Goal: Use online tool/utility: Utilize a website feature to perform a specific function

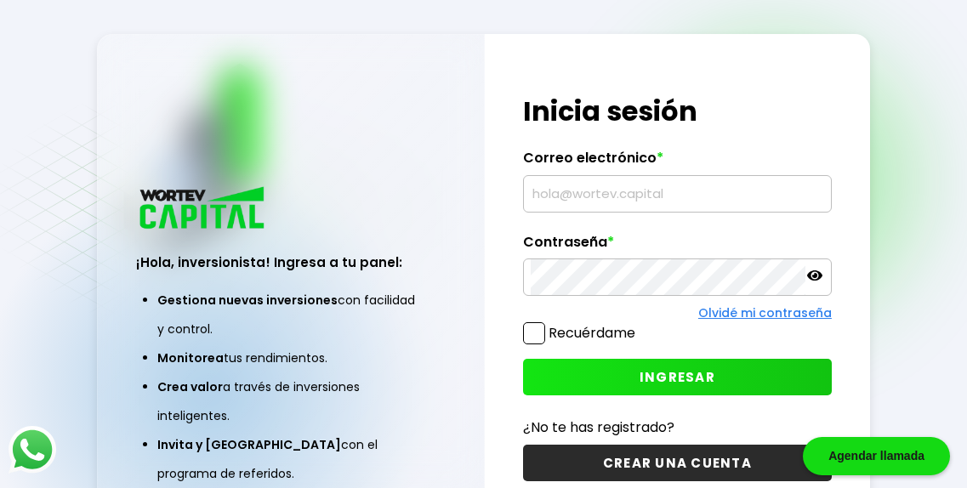
click at [689, 202] on input "text" at bounding box center [677, 194] width 293 height 36
type input "[EMAIL_ADDRESS][DOMAIN_NAME]"
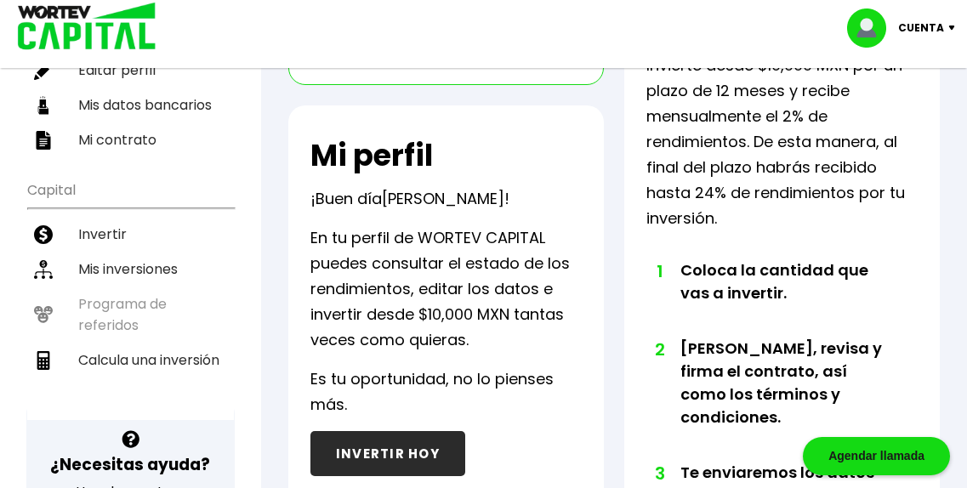
scroll to position [200, 0]
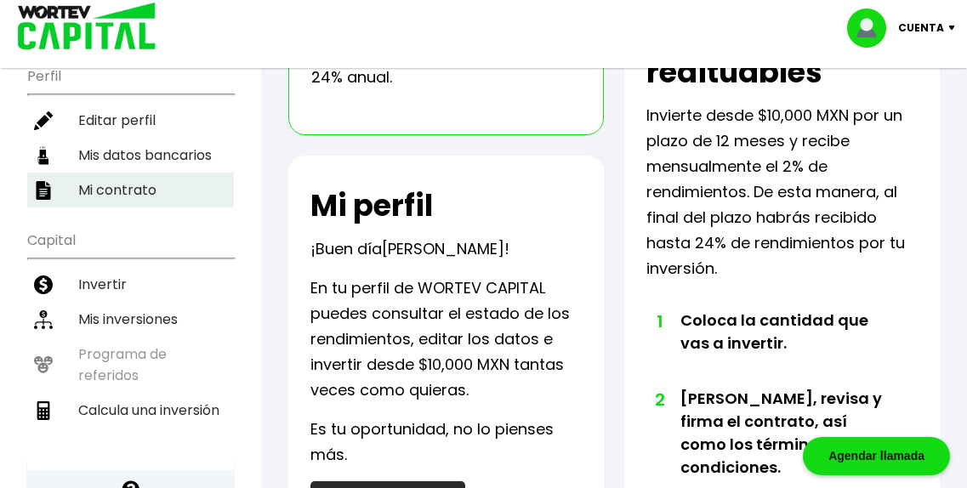
click at [213, 393] on li "Calcula una inversión" at bounding box center [130, 410] width 207 height 35
select select "1"
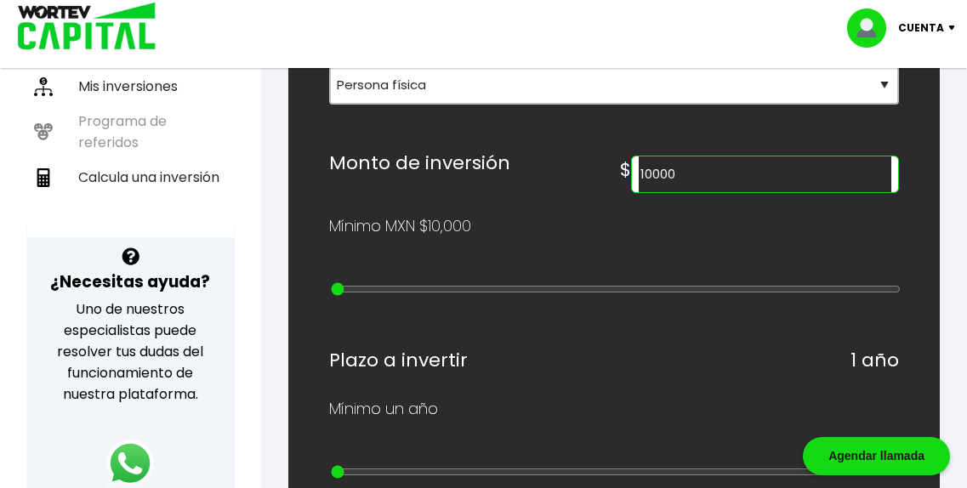
scroll to position [419, 0]
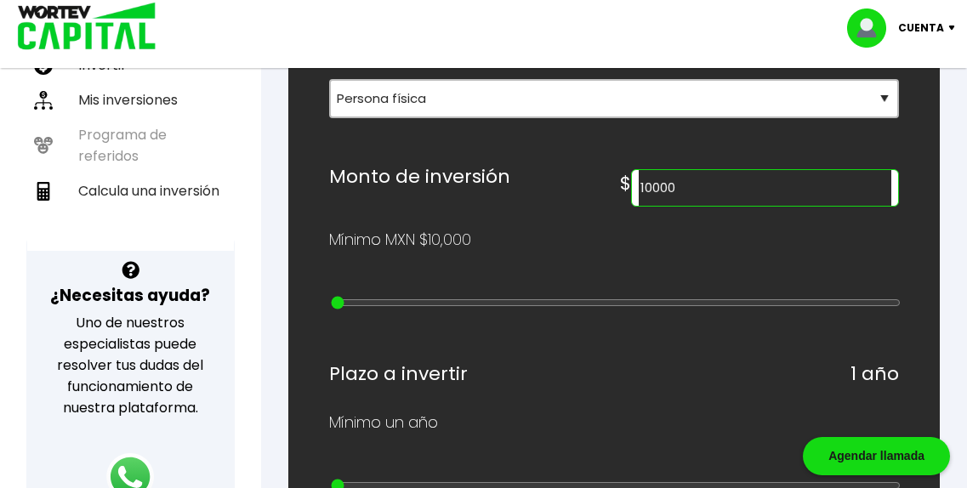
click at [803, 206] on input "10000" at bounding box center [765, 188] width 253 height 36
click at [588, 310] on div "¿Cuánto quieres invertir? WORTEV CAPITAL crece tu dinero apoyando empresas mexi…" at bounding box center [614, 460] width 570 height 1252
type input "20000"
type input "1"
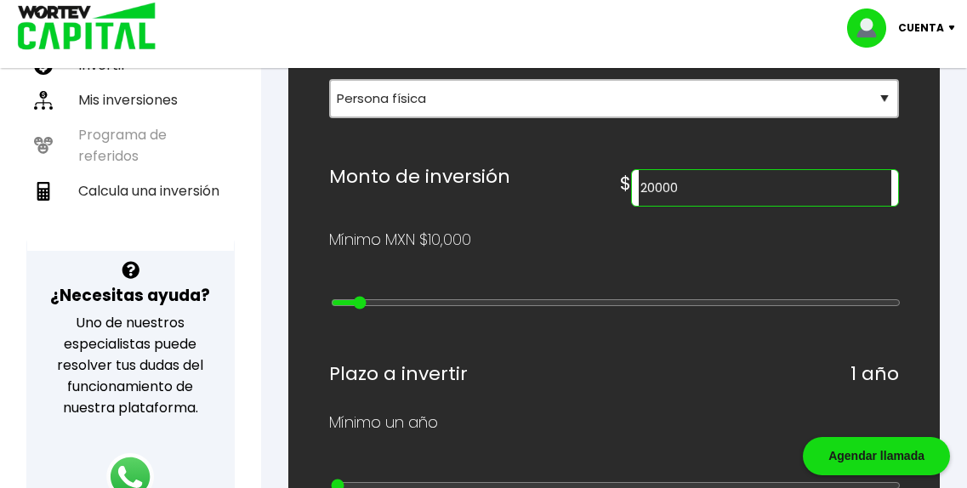
type input "30000"
type input "2"
type input "40000"
type input "3"
type input "50000"
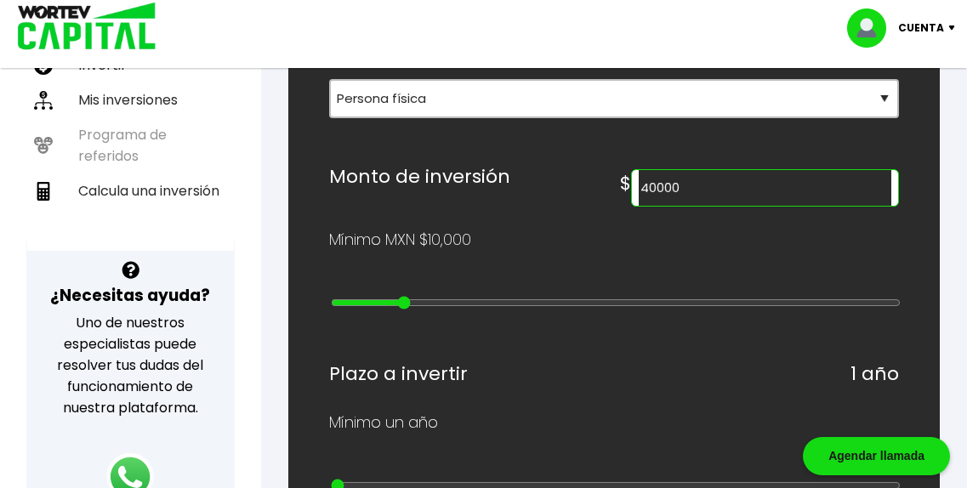
type input "4"
type input "60000"
type input "5"
type input "70000"
type input "6"
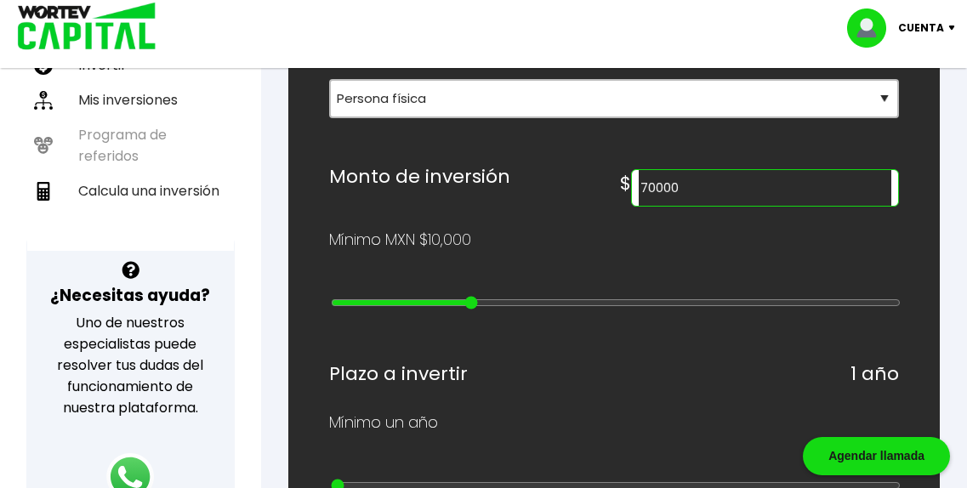
type input "80000"
type input "7"
type input "90000"
type input "8"
type input "100000"
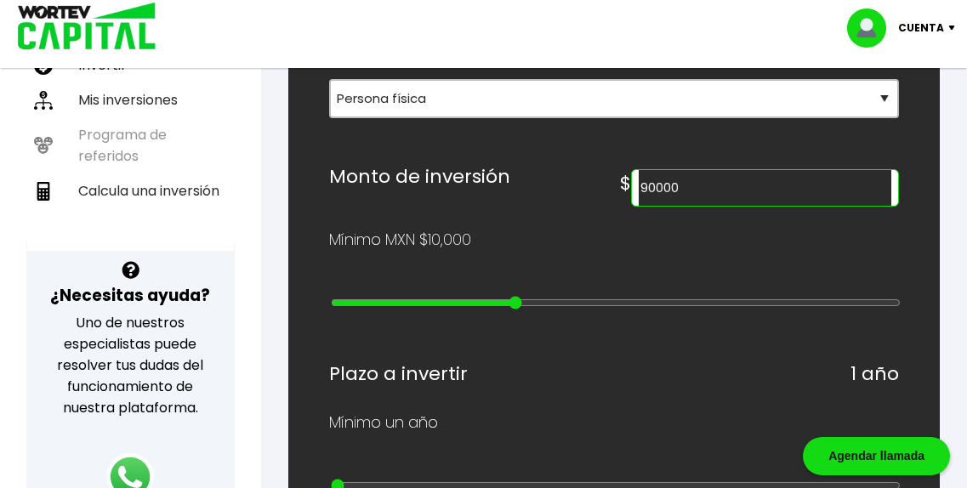
type input "9"
type input "200000"
type input "10"
type input "100000"
drag, startPoint x: 369, startPoint y: 361, endPoint x: 545, endPoint y: 356, distance: 176.1
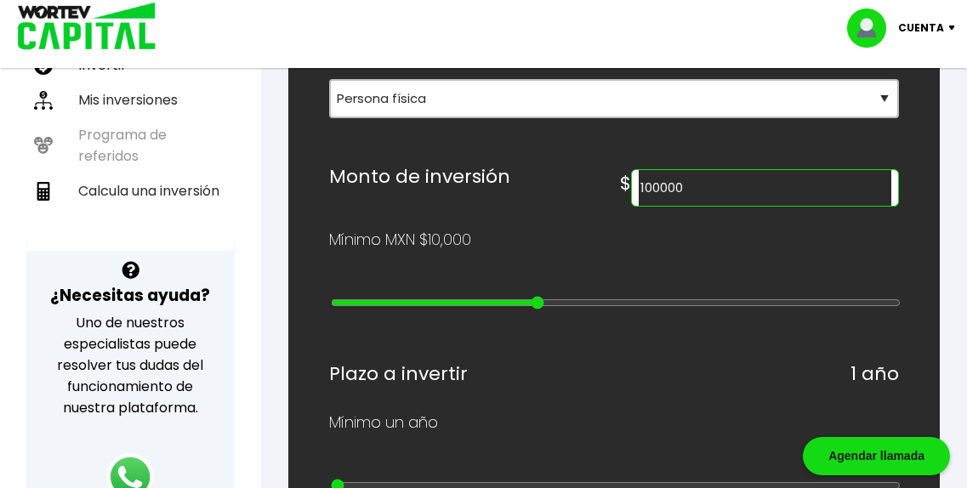
type input "9"
click at [545, 310] on input "range" at bounding box center [616, 303] width 570 height 14
click at [560, 253] on div "Mínimo MXN $10,000" at bounding box center [614, 240] width 570 height 26
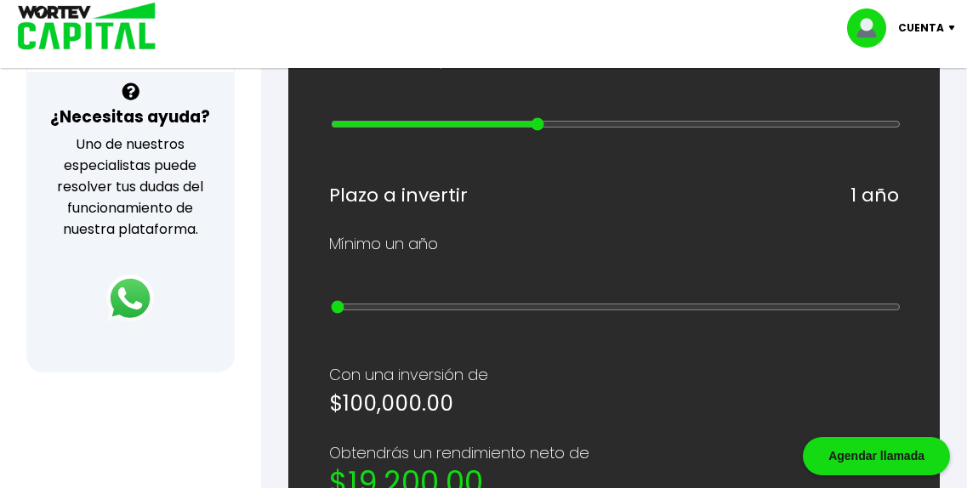
scroll to position [613, 0]
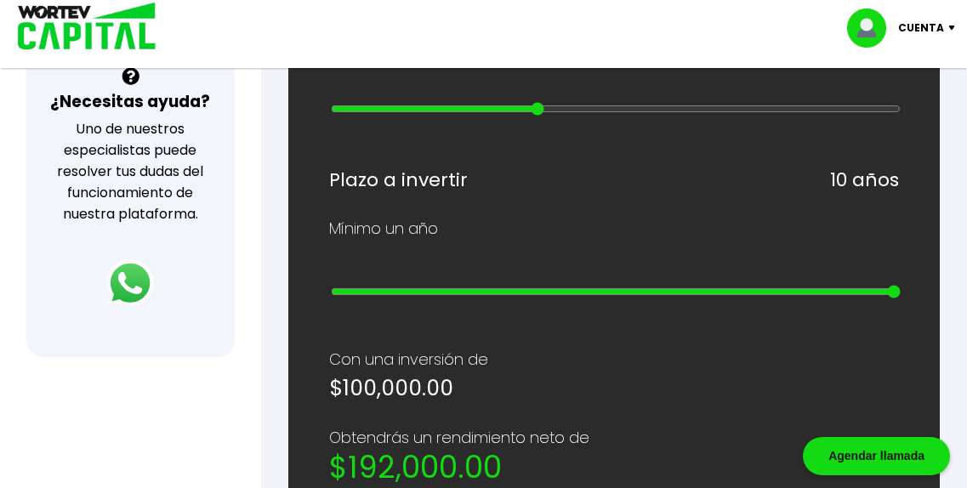
drag, startPoint x: 358, startPoint y: 380, endPoint x: 977, endPoint y: 373, distance: 619.3
type input "10"
click at [901, 299] on input "range" at bounding box center [616, 292] width 570 height 14
click at [657, 242] on div "Mínimo un año" at bounding box center [614, 229] width 570 height 26
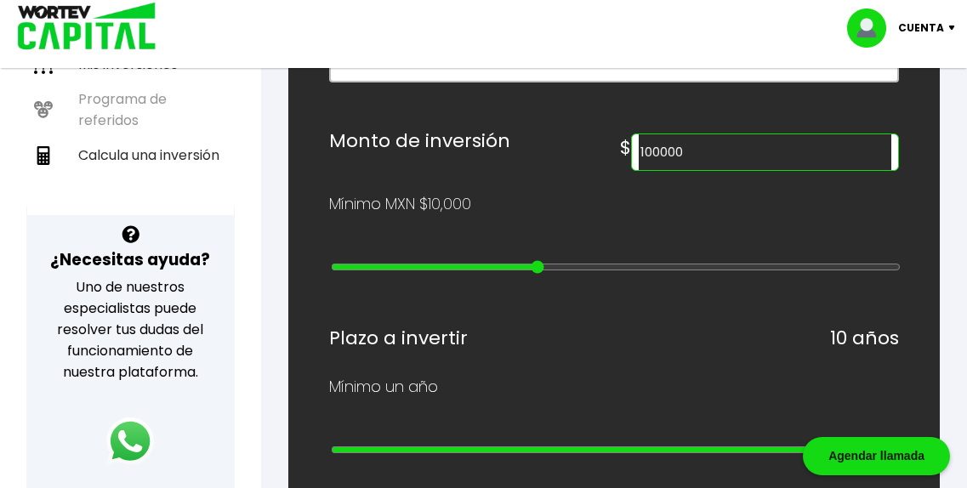
scroll to position [425, 0]
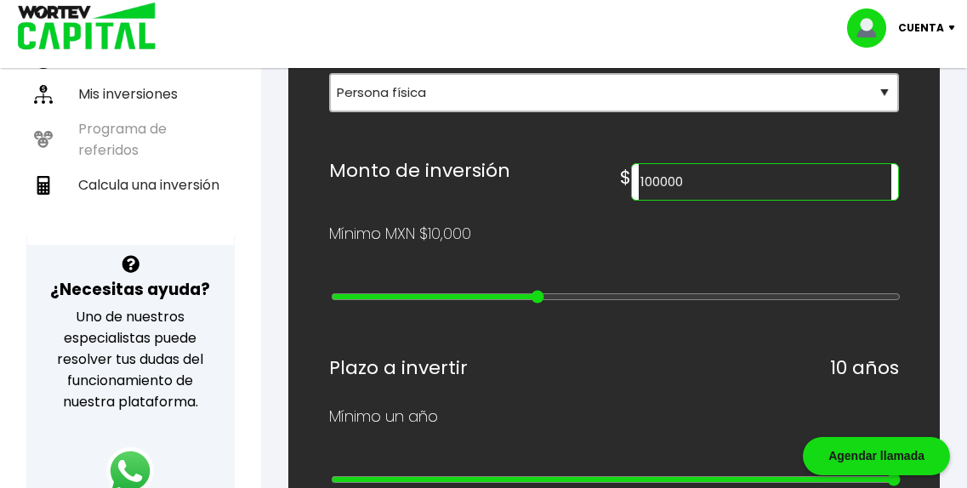
type input "90000"
type input "8"
type input "80000"
type input "7"
type input "70000"
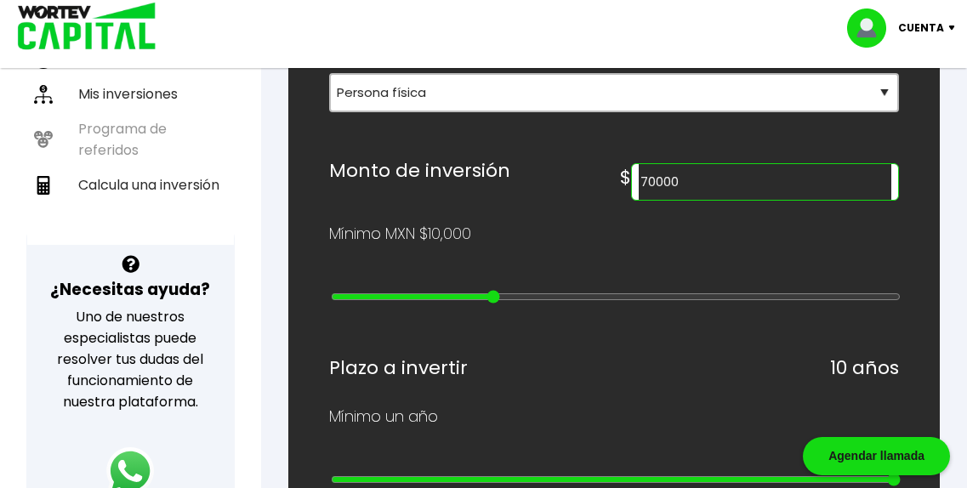
type input "6"
type input "60000"
type input "5"
type input "50000"
type input "4"
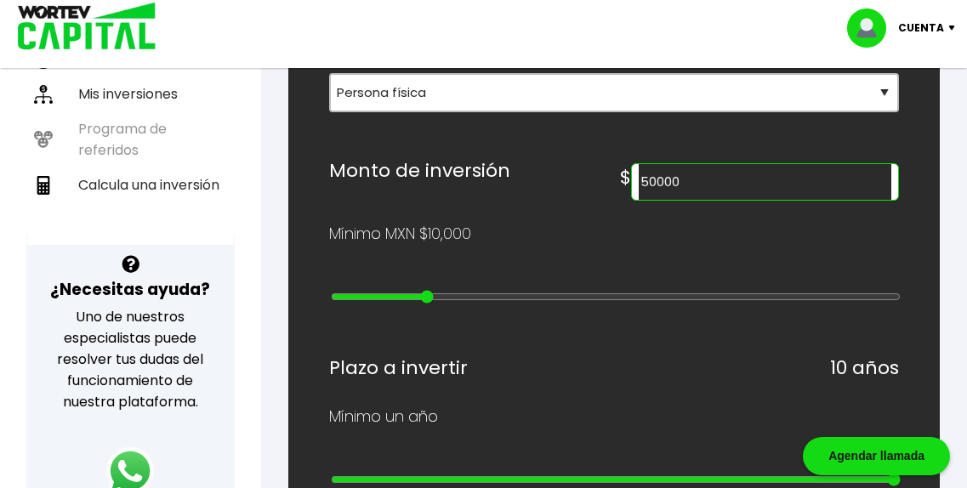
type input "40000"
type input "3"
type input "30000"
type input "2"
type input "20000"
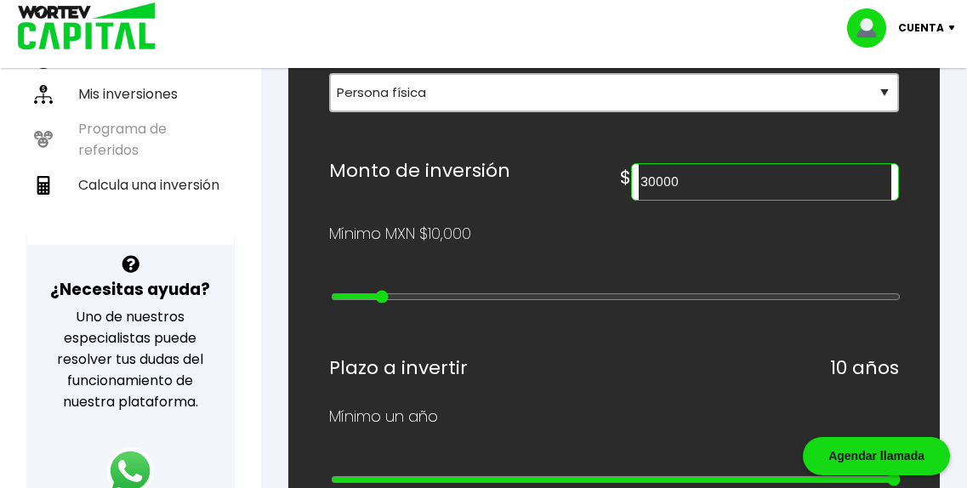
type input "1"
type input "10000"
drag, startPoint x: 519, startPoint y: 362, endPoint x: 326, endPoint y: 347, distance: 193.7
type input "0"
click at [331, 304] on input "range" at bounding box center [616, 297] width 570 height 14
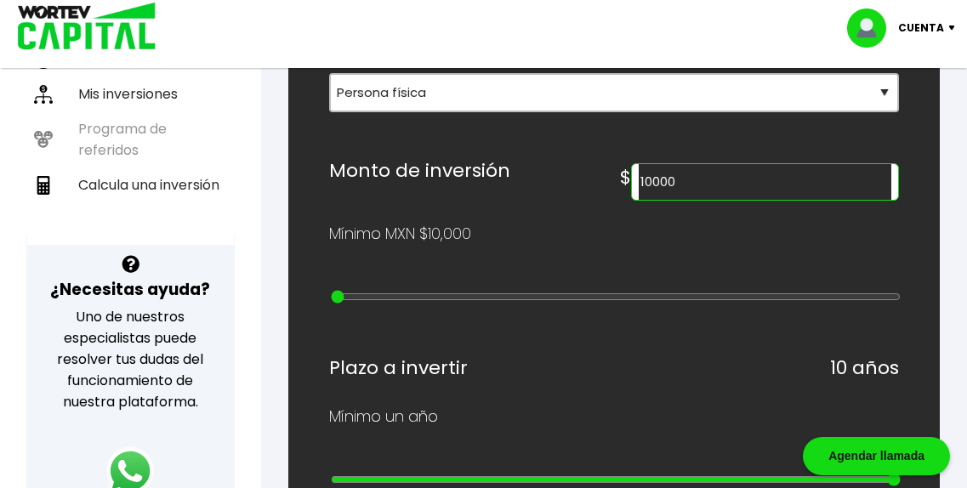
click at [557, 305] on div "¿Cuánto quieres invertir? WORTEV CAPITAL crece tu dinero apoyando empresas mexi…" at bounding box center [614, 454] width 570 height 1252
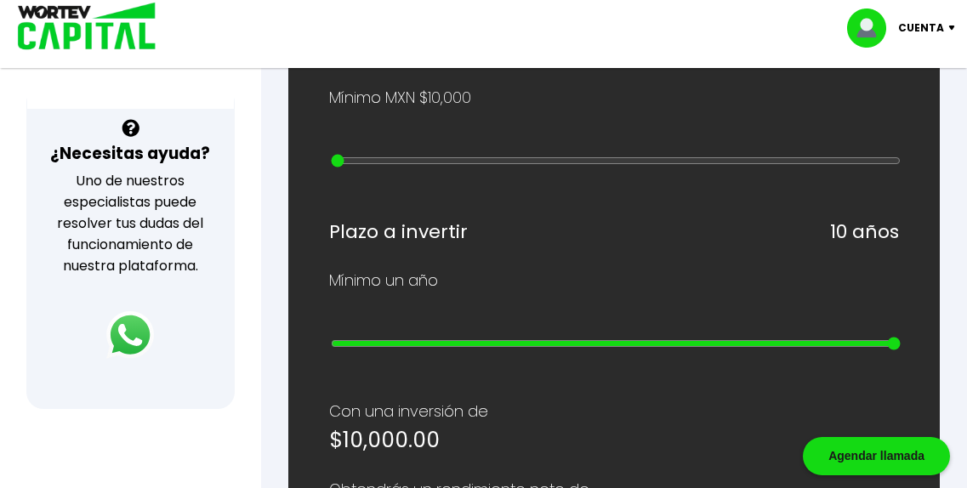
scroll to position [766, 0]
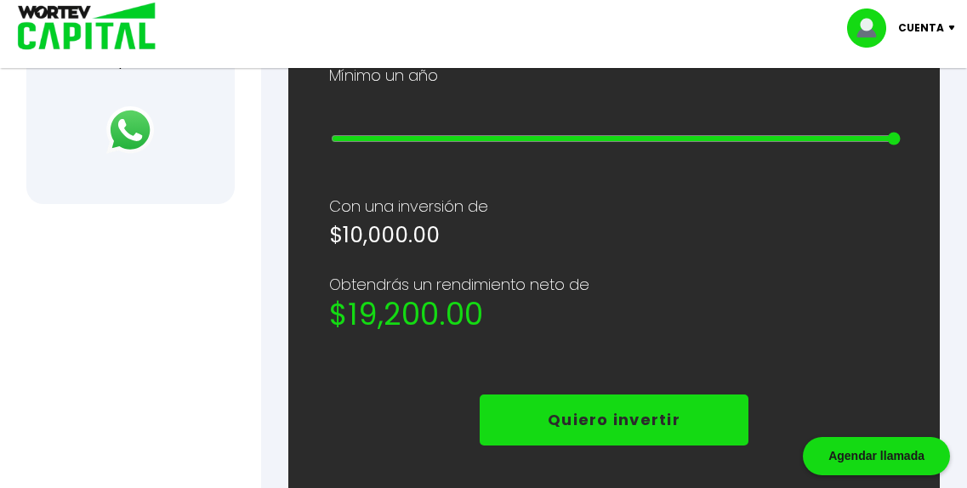
click at [618, 219] on p "Con una inversión de" at bounding box center [614, 207] width 570 height 26
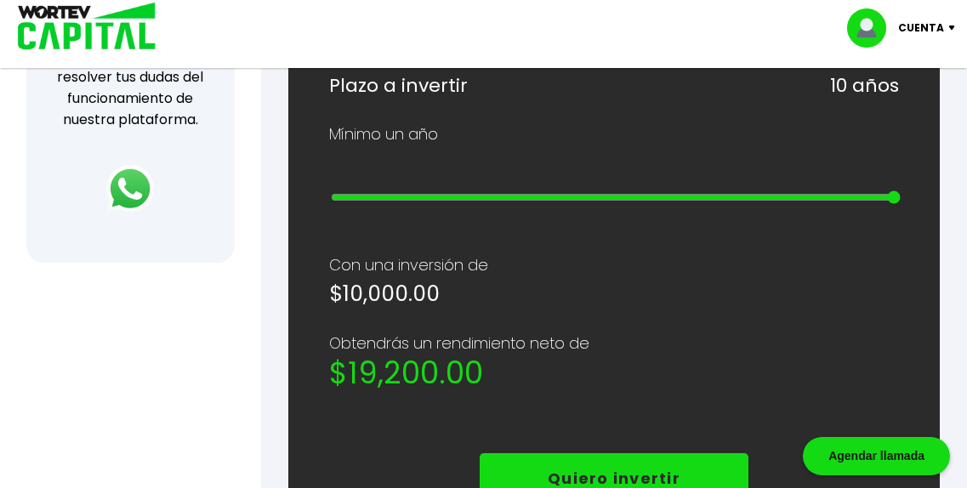
scroll to position [657, 0]
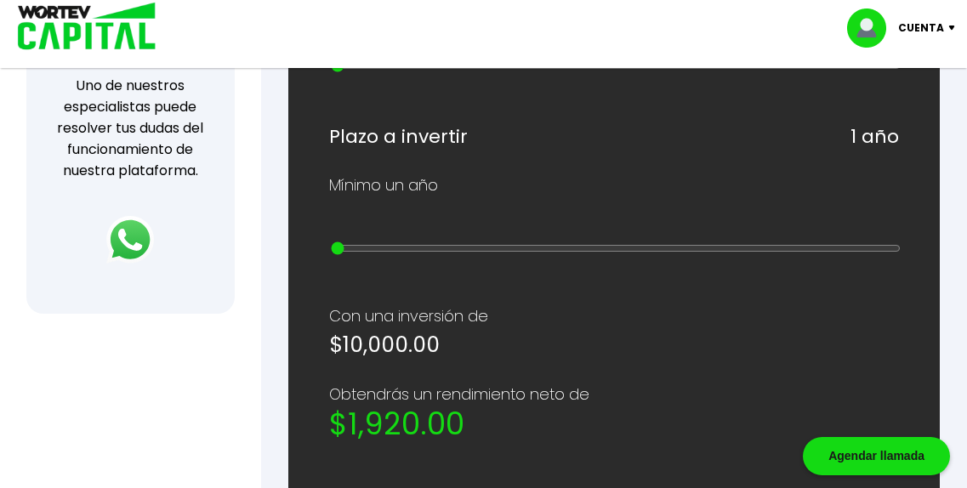
drag, startPoint x: 364, startPoint y: 343, endPoint x: 350, endPoint y: 342, distance: 13.6
click at [351, 255] on input "range" at bounding box center [616, 249] width 570 height 14
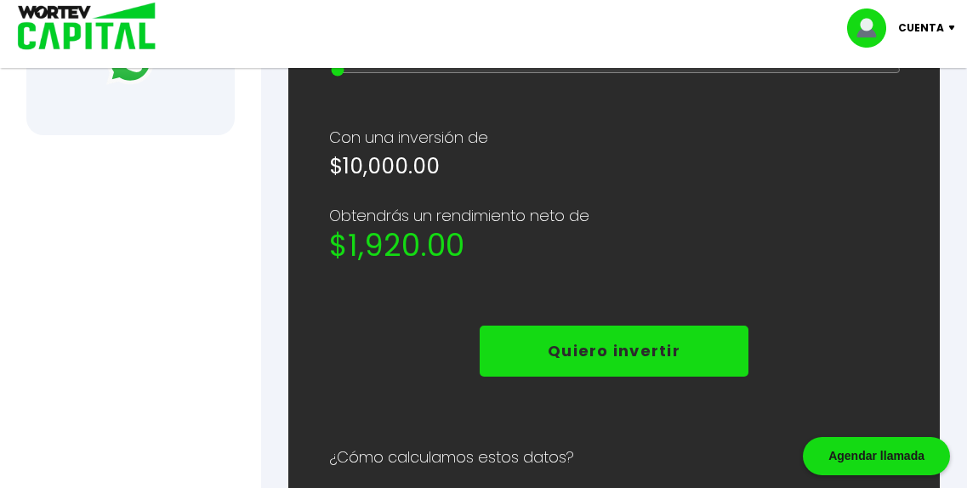
scroll to position [624, 0]
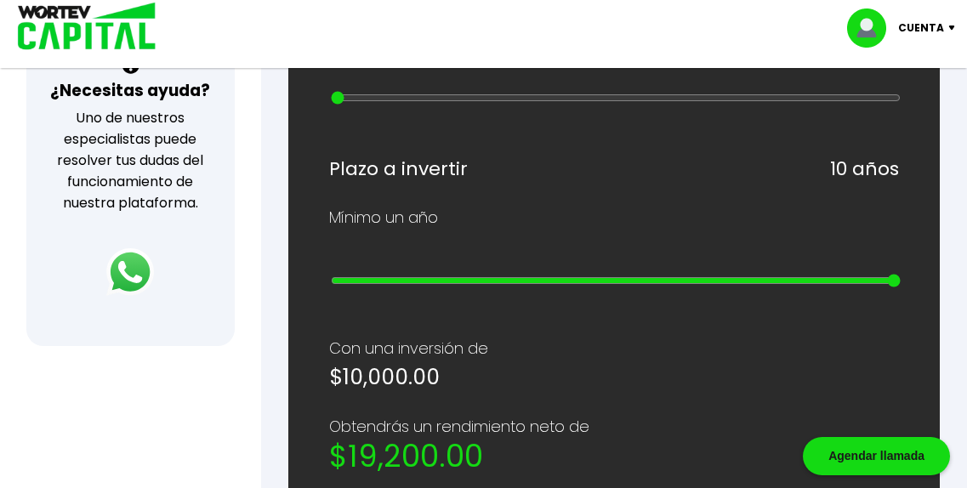
drag, startPoint x: 354, startPoint y: 371, endPoint x: 909, endPoint y: 376, distance: 555.4
type input "10"
click at [901, 287] on input "range" at bounding box center [616, 281] width 570 height 14
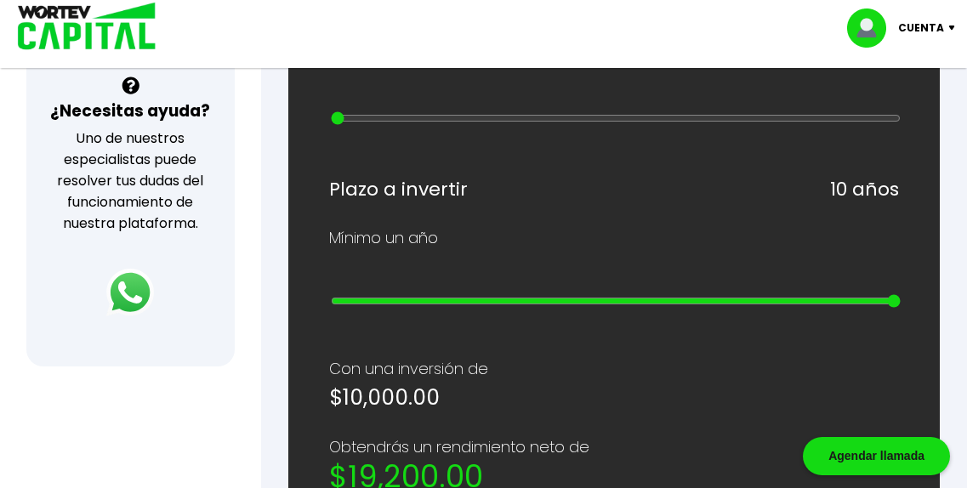
scroll to position [584, 0]
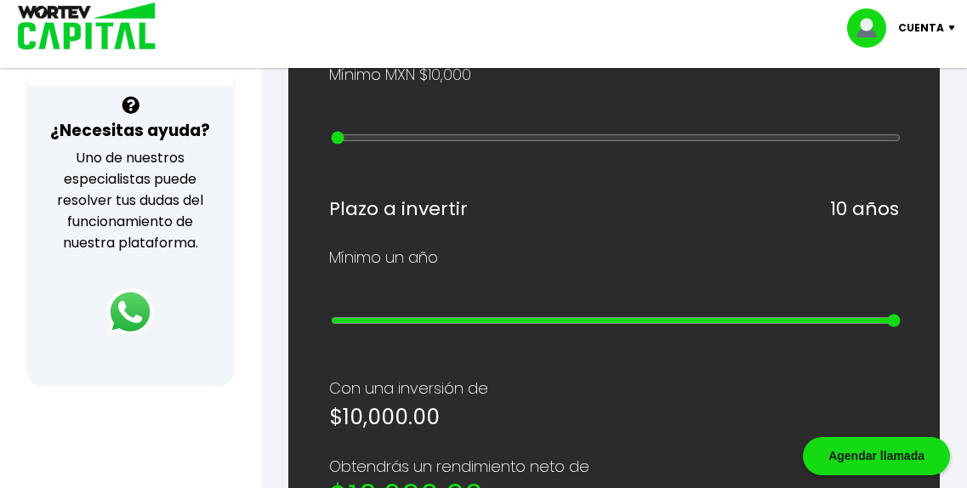
type input "20000"
type input "1"
type input "30000"
type input "2"
type input "40000"
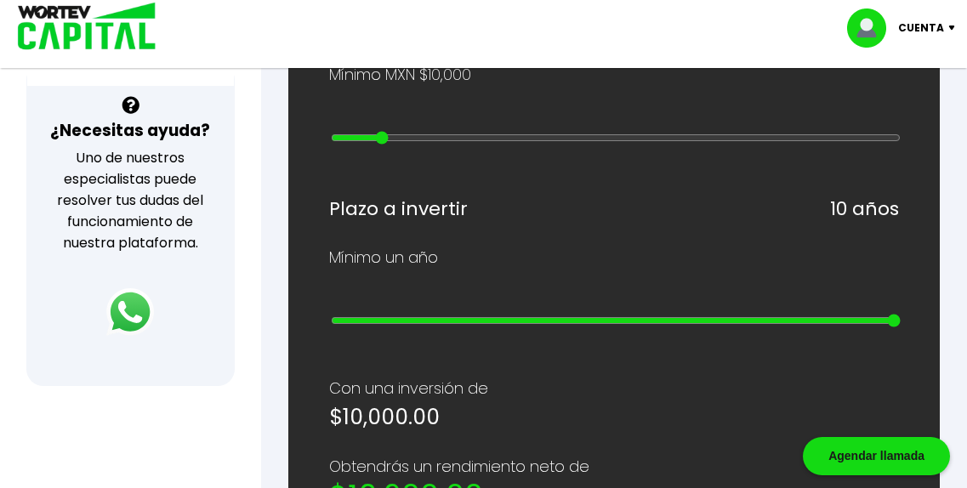
type input "3"
type input "50000"
type input "4"
type input "60000"
type input "5"
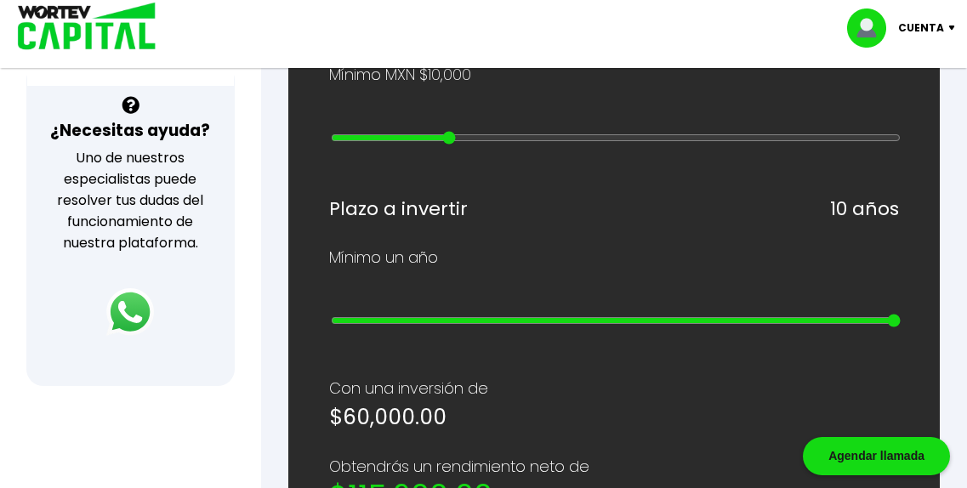
type input "70000"
type input "6"
type input "80000"
type input "7"
type input "90000"
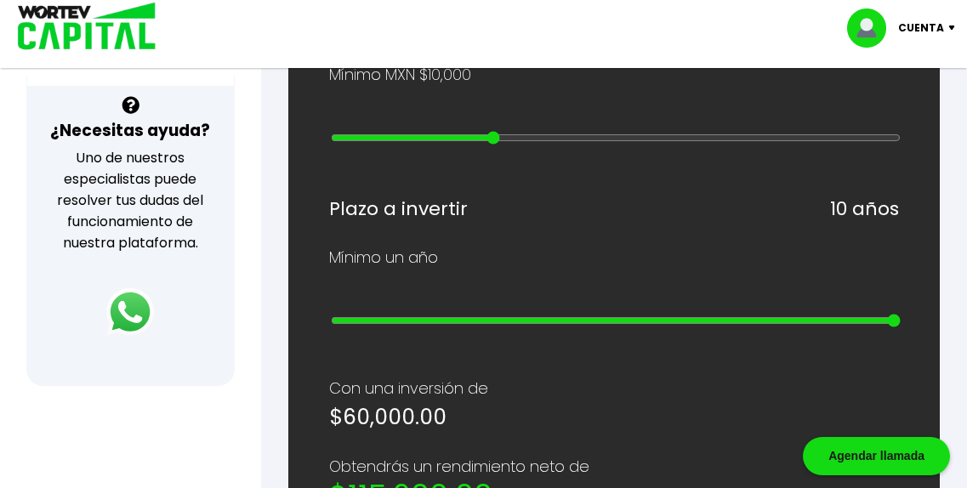
type input "8"
type input "100000"
type input "9"
type input "200000"
drag, startPoint x: 363, startPoint y: 199, endPoint x: 557, endPoint y: 199, distance: 193.9
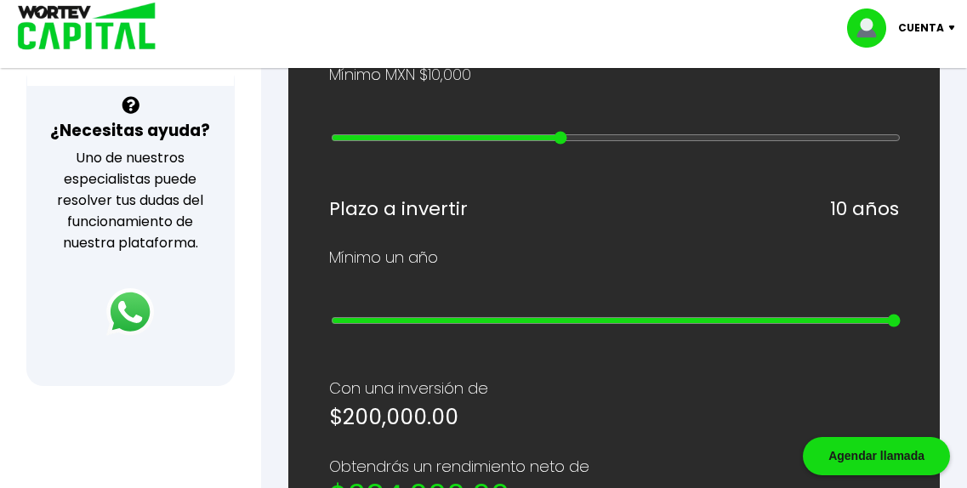
type input "10"
click at [558, 145] on input "range" at bounding box center [616, 138] width 570 height 14
click at [555, 145] on input "range" at bounding box center [616, 138] width 570 height 14
type input "80000"
type input "7"
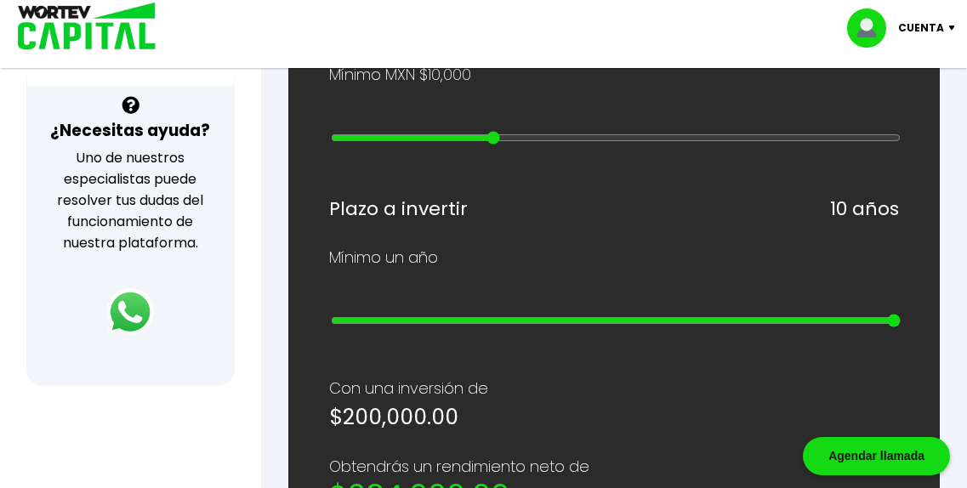
click at [507, 145] on input "range" at bounding box center [616, 138] width 570 height 14
type input "70000"
type input "6"
click at [481, 145] on input "range" at bounding box center [616, 138] width 570 height 14
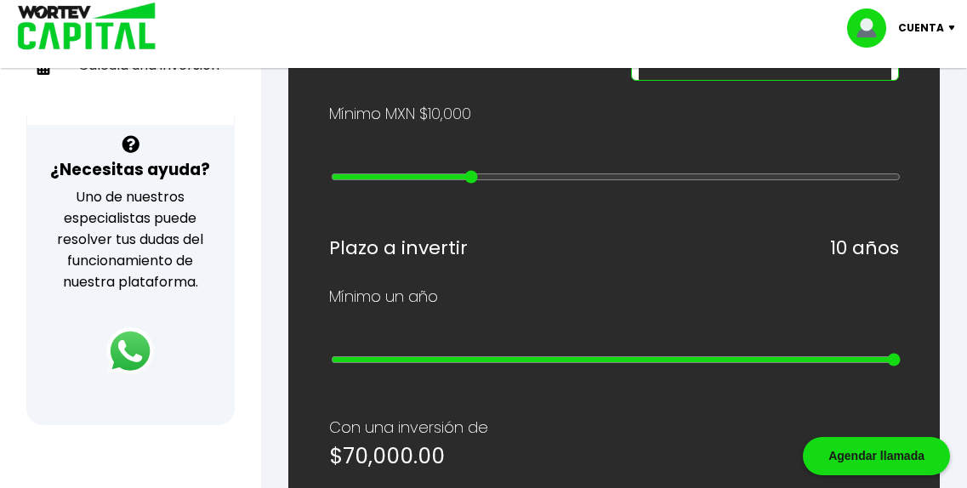
scroll to position [495, 0]
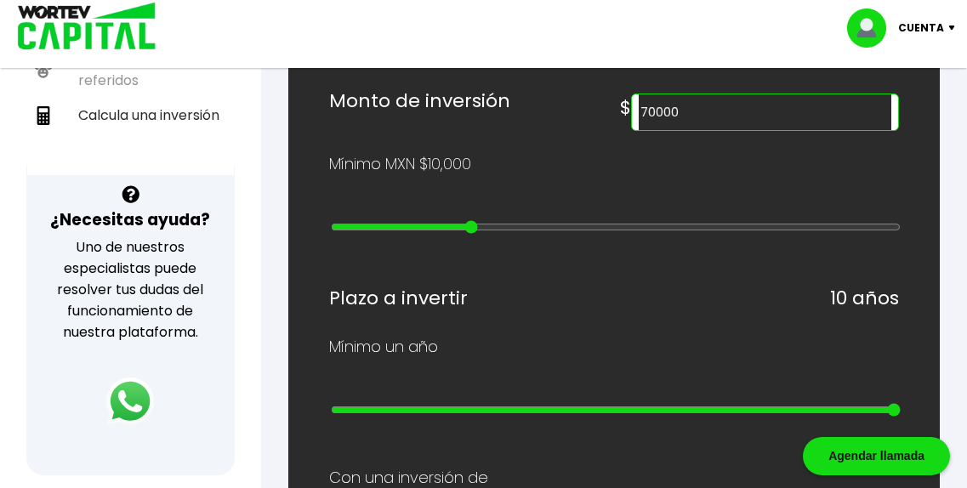
type input "60000"
type input "5"
type input "50000"
drag, startPoint x: 480, startPoint y: 292, endPoint x: 447, endPoint y: 293, distance: 32.3
type input "4"
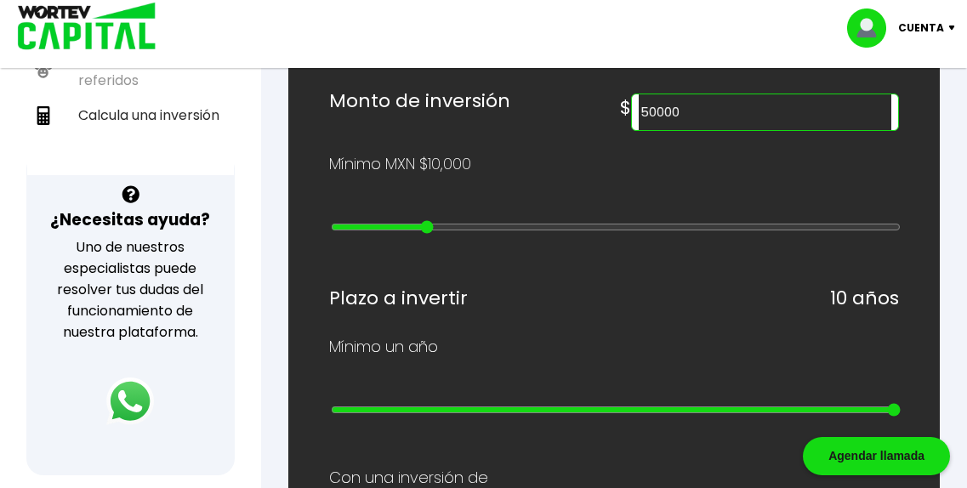
click at [447, 234] on input "range" at bounding box center [616, 227] width 570 height 14
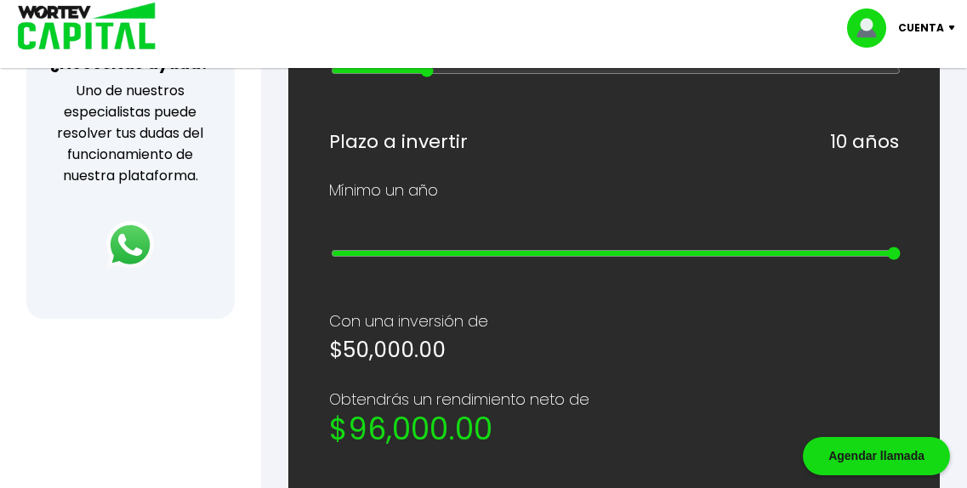
scroll to position [650, 0]
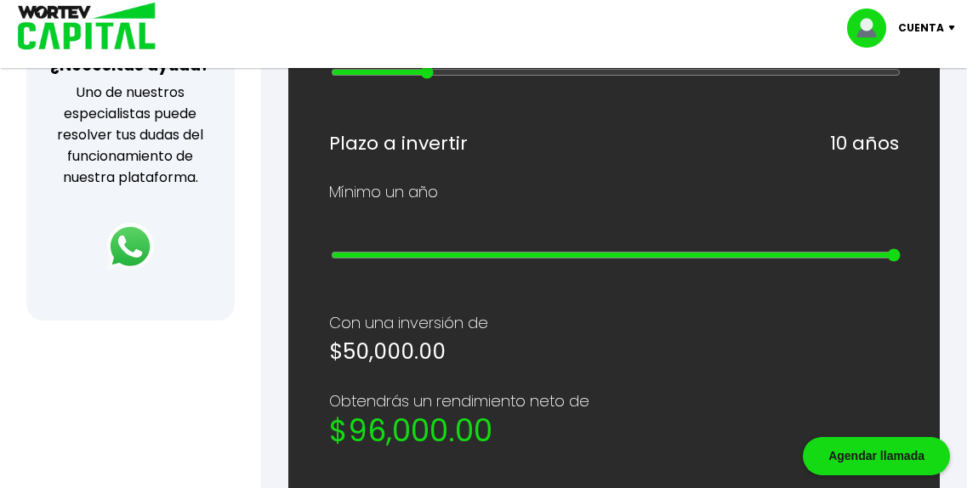
type input "60000"
type input "5"
type input "70000"
type input "6"
type input "80000"
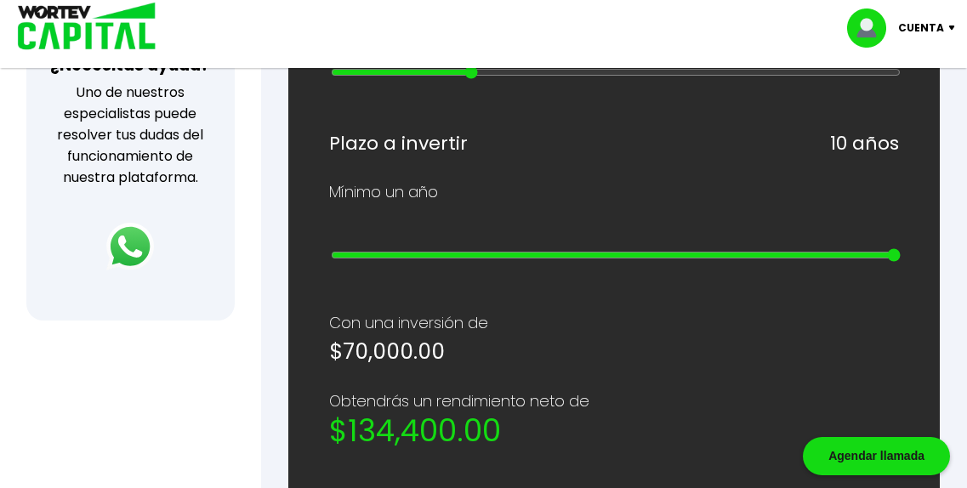
type input "7"
type input "90000"
type input "8"
type input "100000"
drag, startPoint x: 438, startPoint y: 133, endPoint x: 535, endPoint y: 139, distance: 97.2
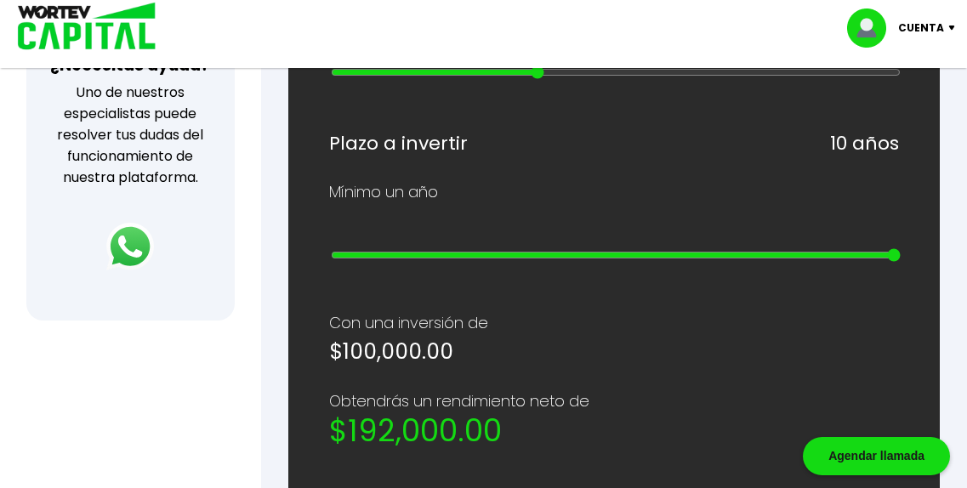
type input "9"
click at [536, 79] on input "range" at bounding box center [616, 72] width 570 height 14
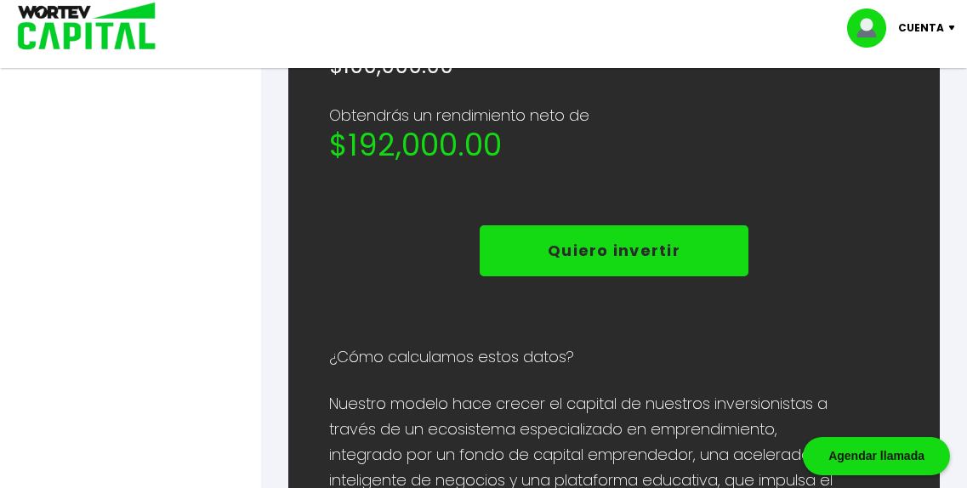
scroll to position [946, 0]
